Goal: Go to known website: Access a specific website the user already knows

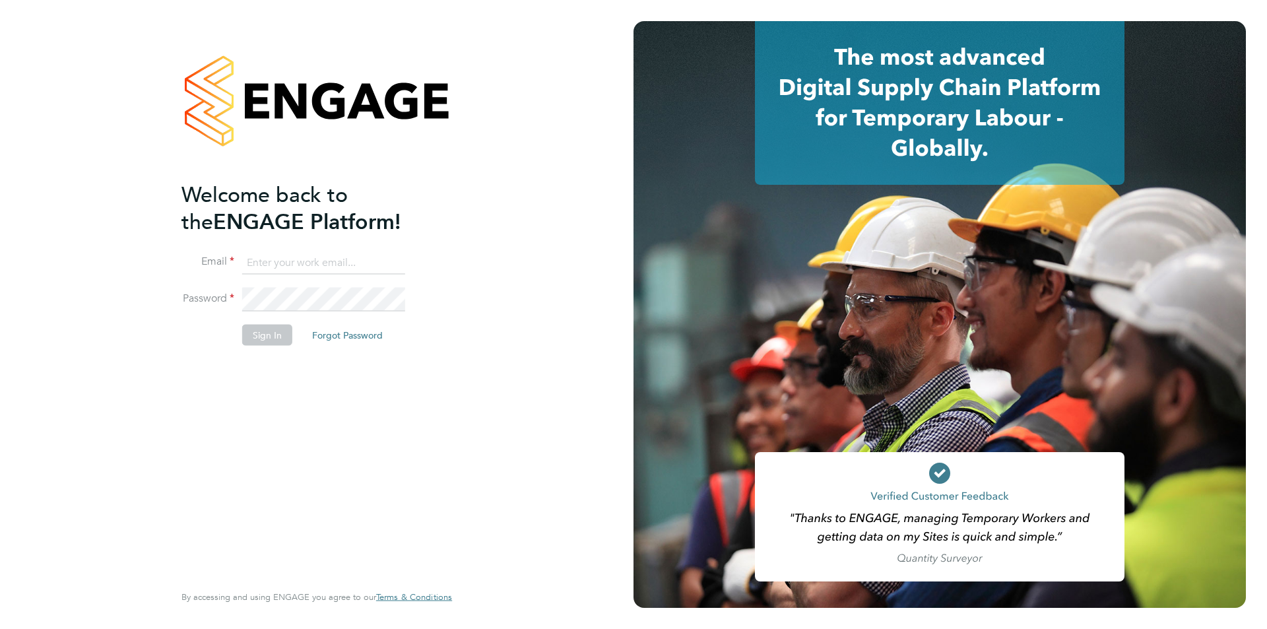
type input "[EMAIL_ADDRESS][DOMAIN_NAME]"
drag, startPoint x: 179, startPoint y: 406, endPoint x: 208, endPoint y: 373, distance: 43.9
click at [180, 406] on div "Welcome back to the ENGAGE Platform! Email [EMAIL_ADDRESS][DOMAIN_NAME] Passwor…" at bounding box center [316, 314] width 323 height 629
click at [259, 329] on button "Sign In" at bounding box center [267, 334] width 50 height 21
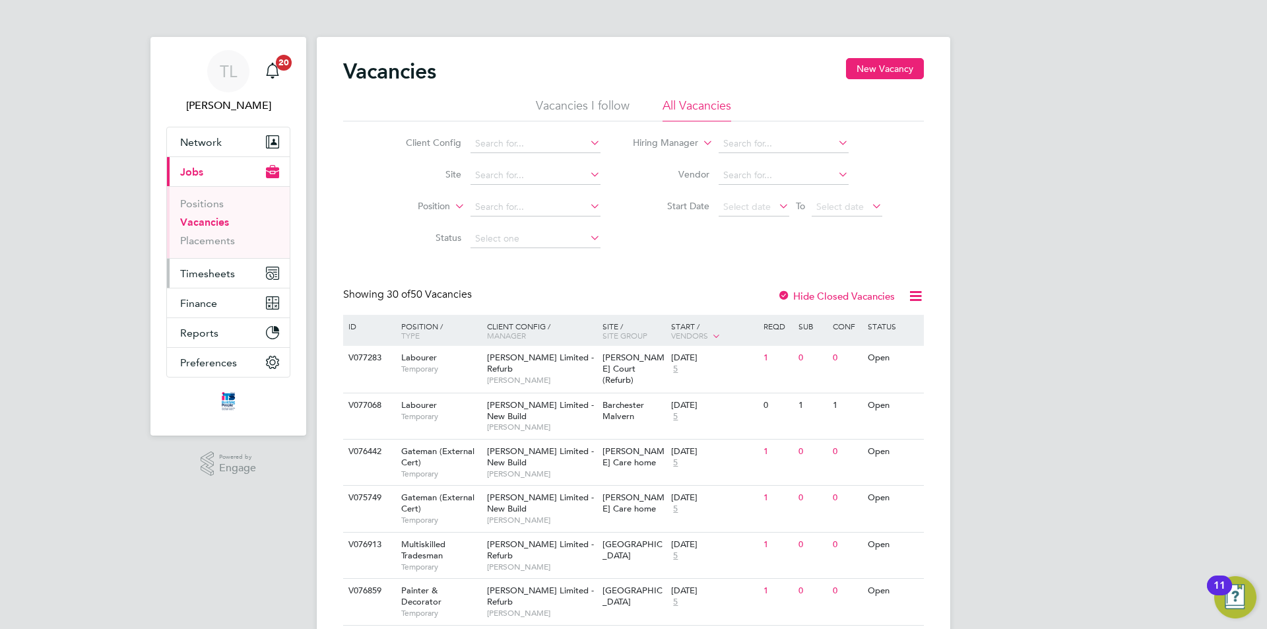
click at [199, 270] on span "Timesheets" at bounding box center [207, 273] width 55 height 13
click at [206, 270] on span "Timesheets" at bounding box center [207, 273] width 55 height 13
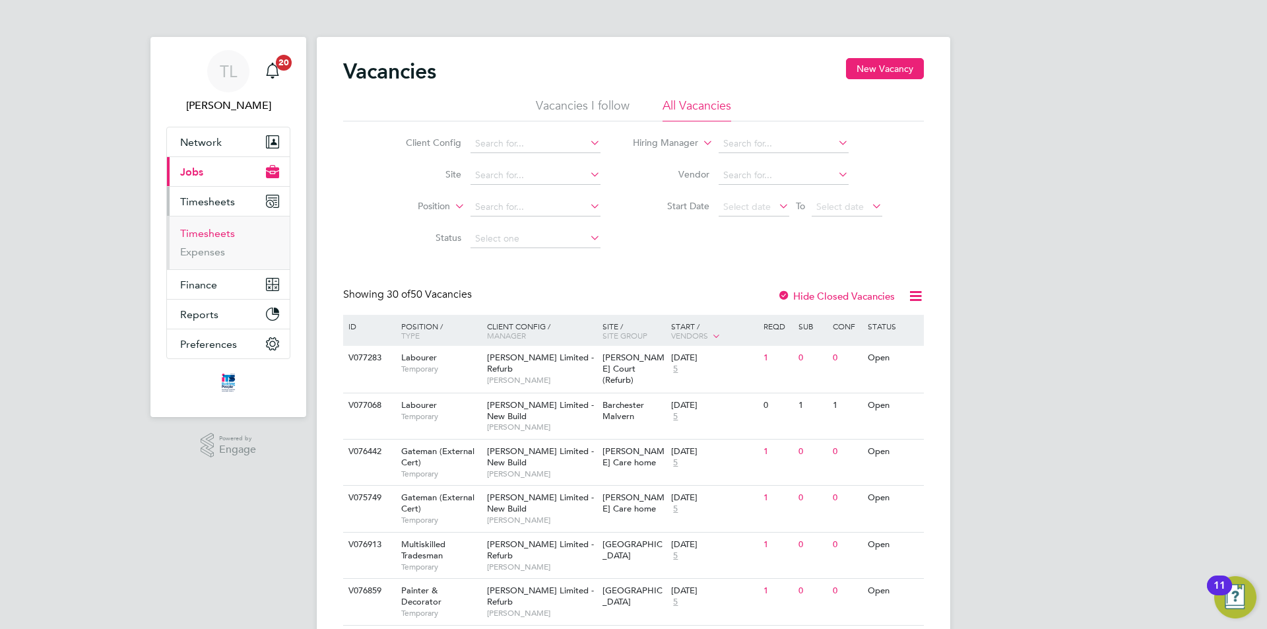
click at [226, 235] on link "Timesheets" at bounding box center [207, 233] width 55 height 13
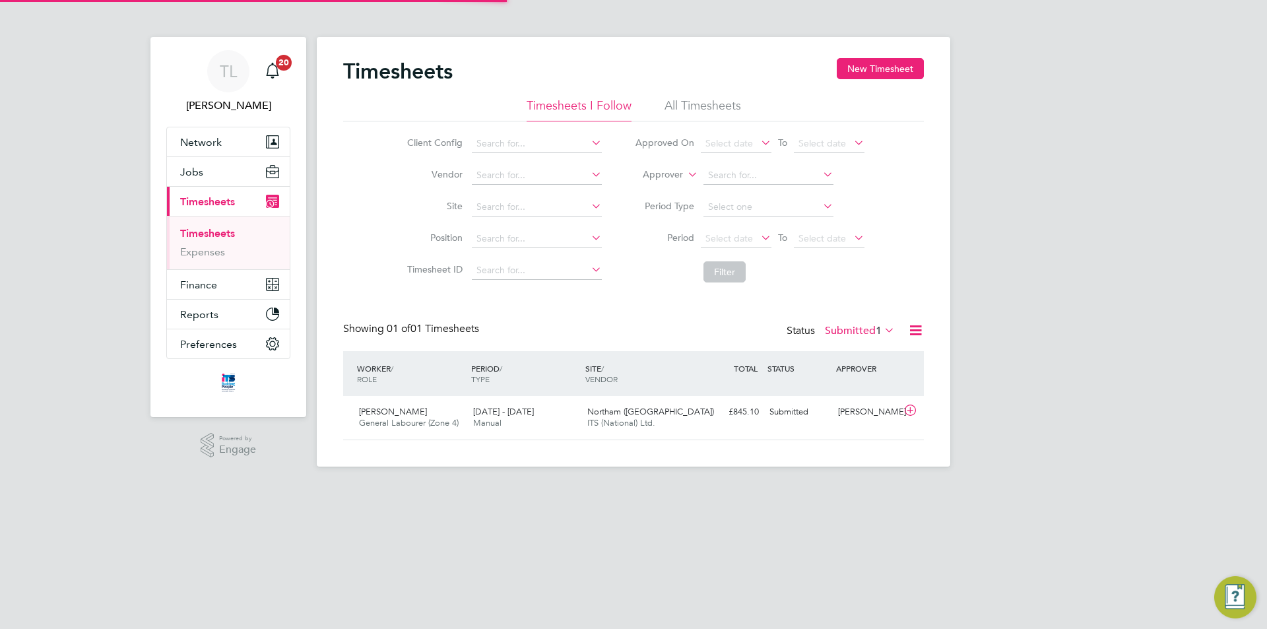
scroll to position [34, 115]
